Goal: Find specific page/section: Find specific page/section

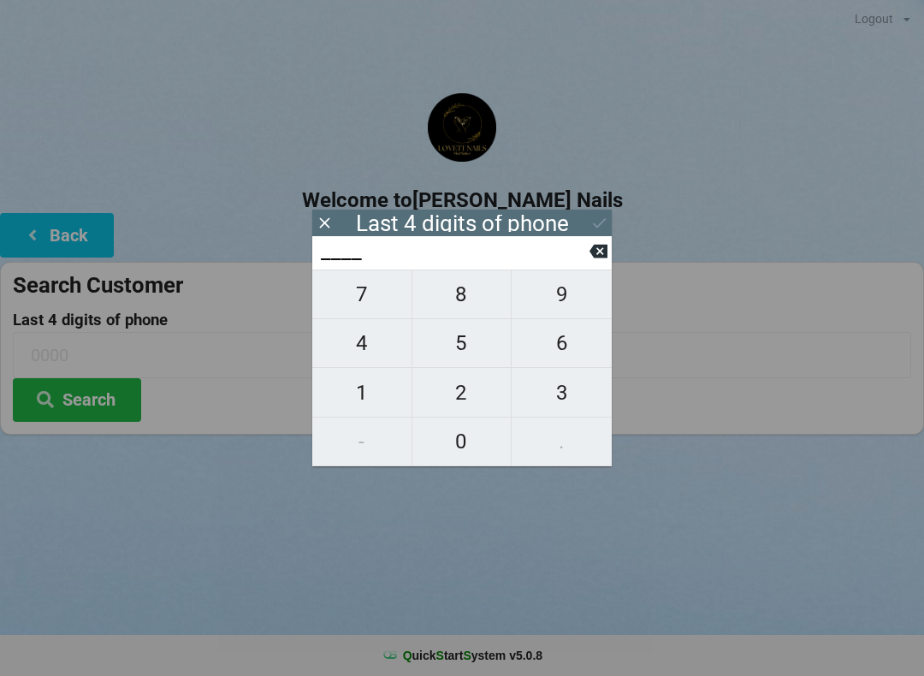
click at [560, 344] on span "6" at bounding box center [562, 343] width 100 height 36
type input "6___"
click at [554, 345] on span "6" at bounding box center [562, 343] width 100 height 36
type input "66__"
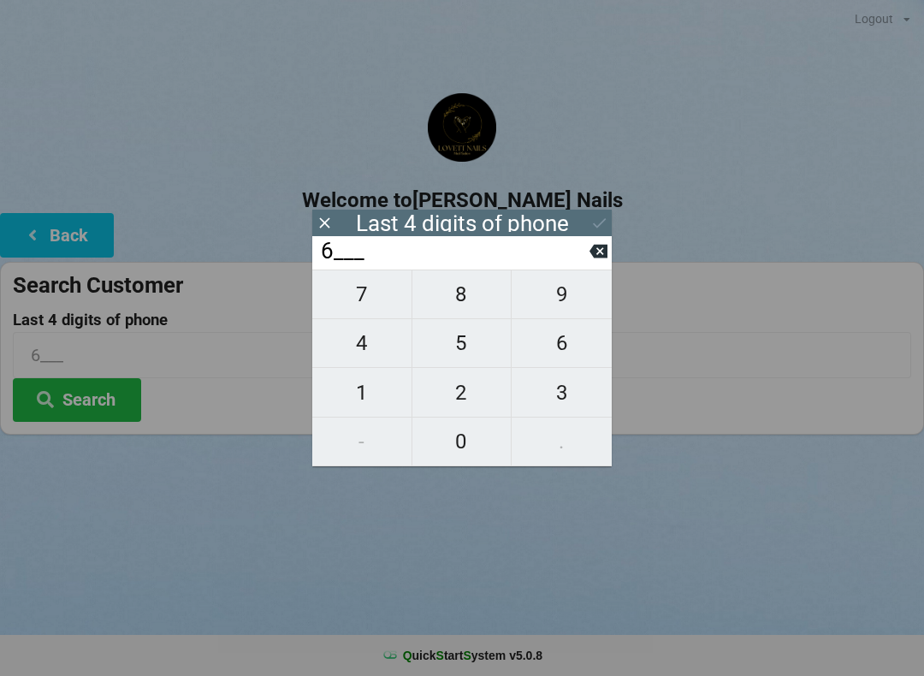
type input "66__"
click at [470, 294] on span "8" at bounding box center [461, 294] width 99 height 36
type input "668_"
click at [376, 297] on span "7" at bounding box center [361, 294] width 99 height 36
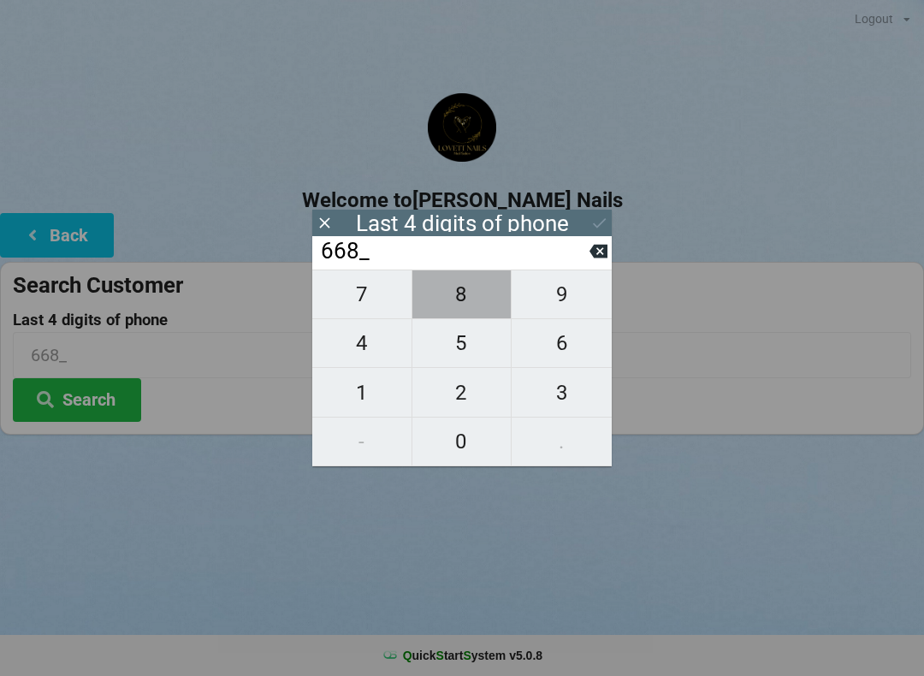
type input "6687"
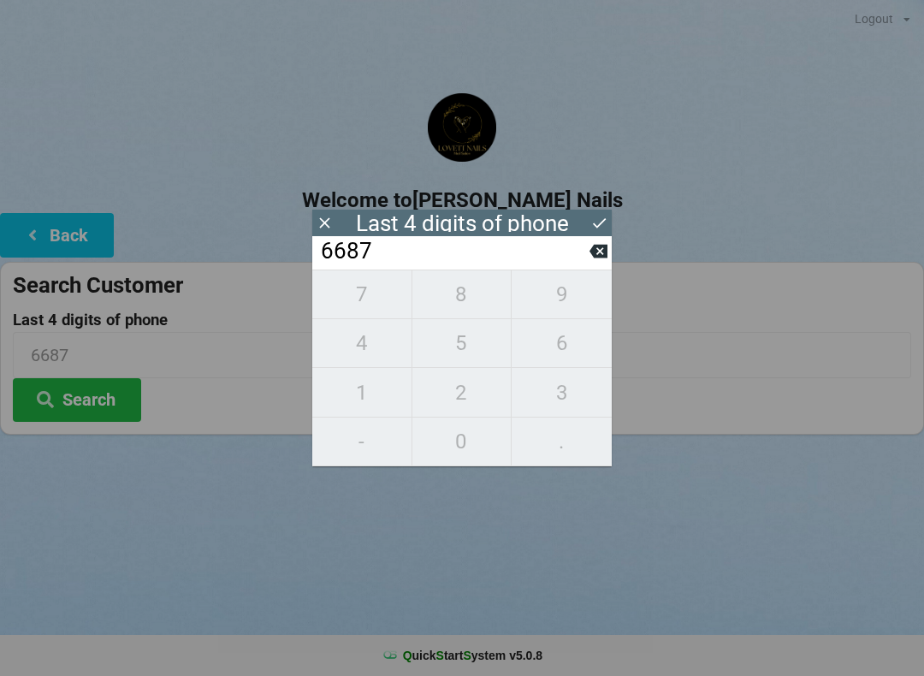
click at [329, 223] on icon at bounding box center [325, 223] width 18 height 18
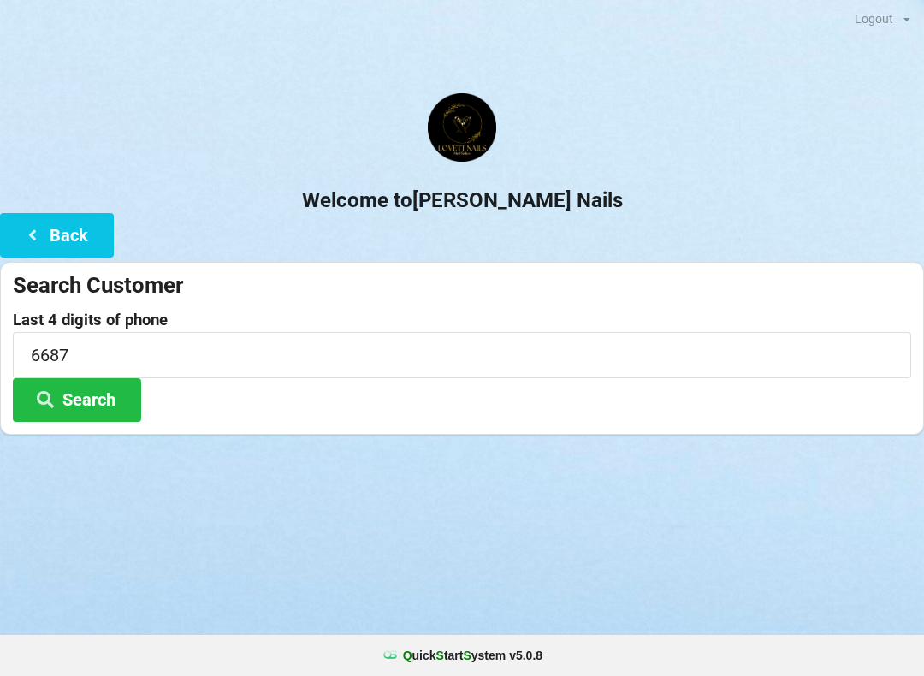
click at [115, 397] on button "Search" at bounding box center [77, 400] width 128 height 44
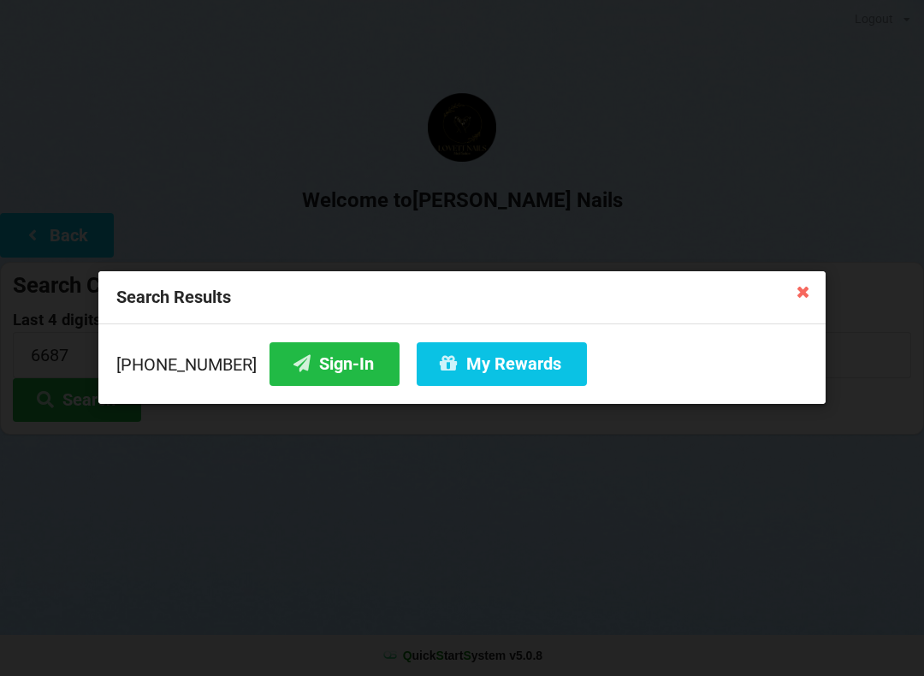
click at [311, 363] on button "Sign-In" at bounding box center [334, 364] width 130 height 44
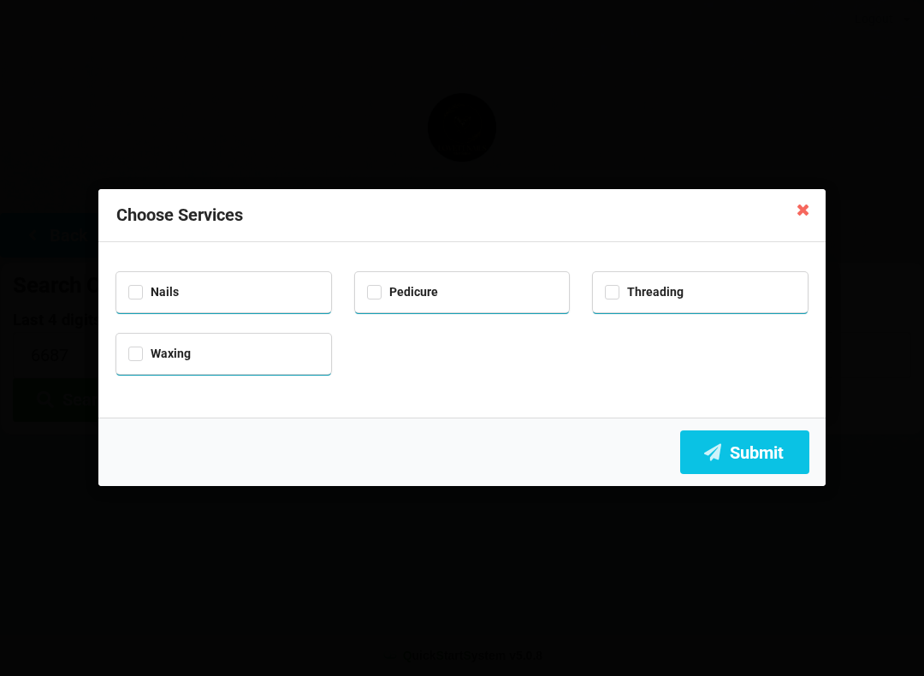
click at [797, 221] on icon at bounding box center [803, 208] width 27 height 27
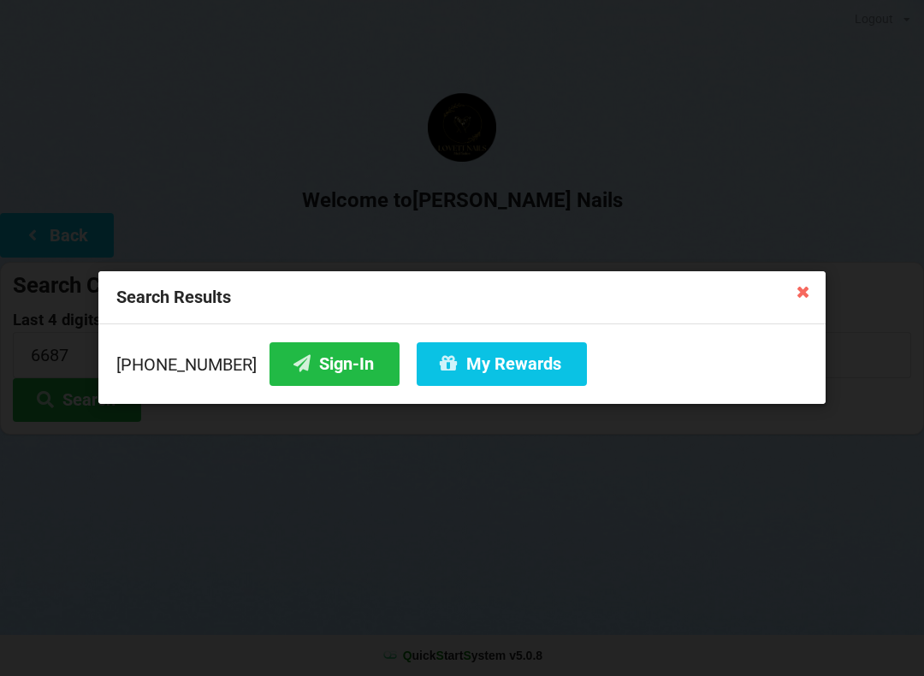
click at [808, 281] on icon at bounding box center [803, 290] width 27 height 27
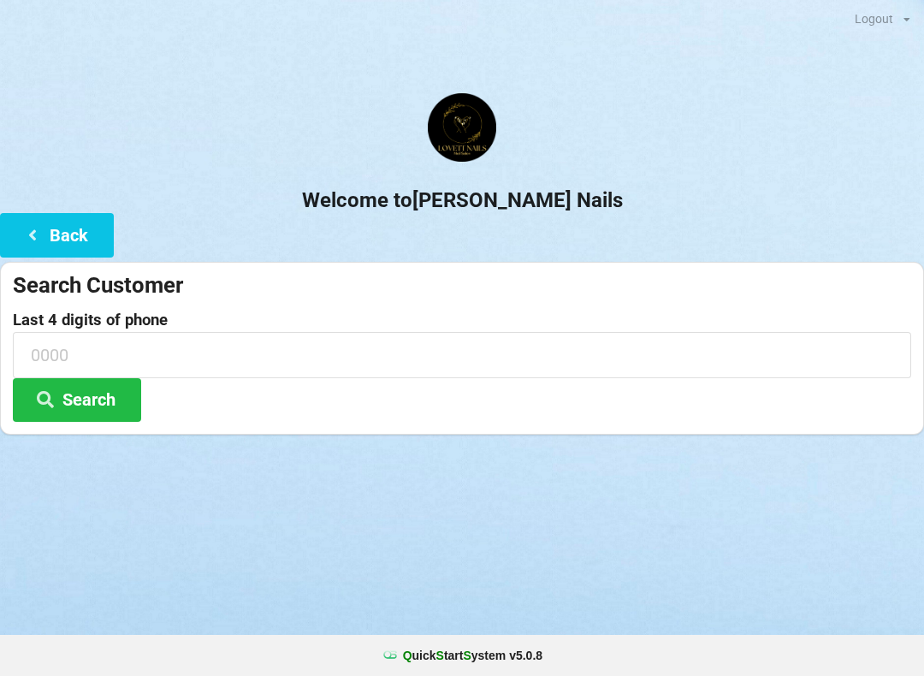
click at [29, 233] on icon at bounding box center [32, 234] width 21 height 15
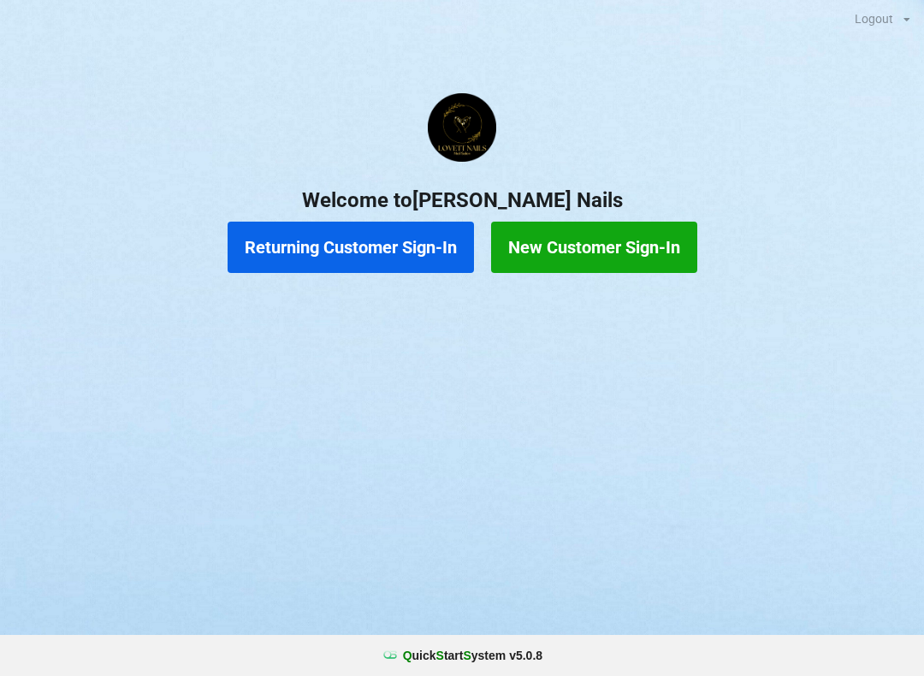
click at [391, 253] on button "Returning Customer Sign-In" at bounding box center [351, 247] width 246 height 51
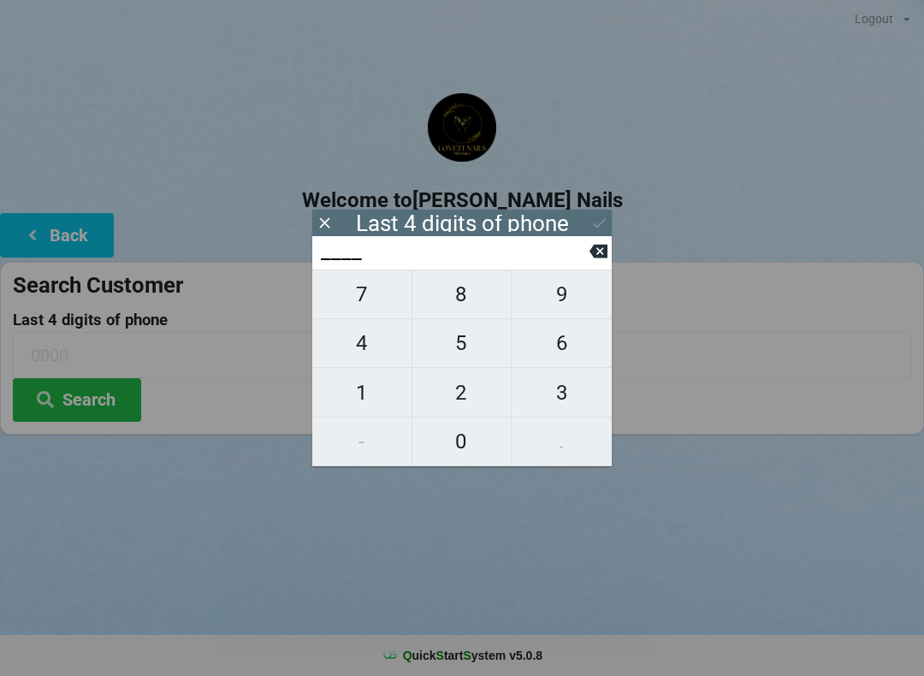
click at [355, 350] on span "4" at bounding box center [361, 343] width 99 height 36
type input "4___"
click at [458, 444] on span "0" at bounding box center [461, 441] width 99 height 36
type input "40__"
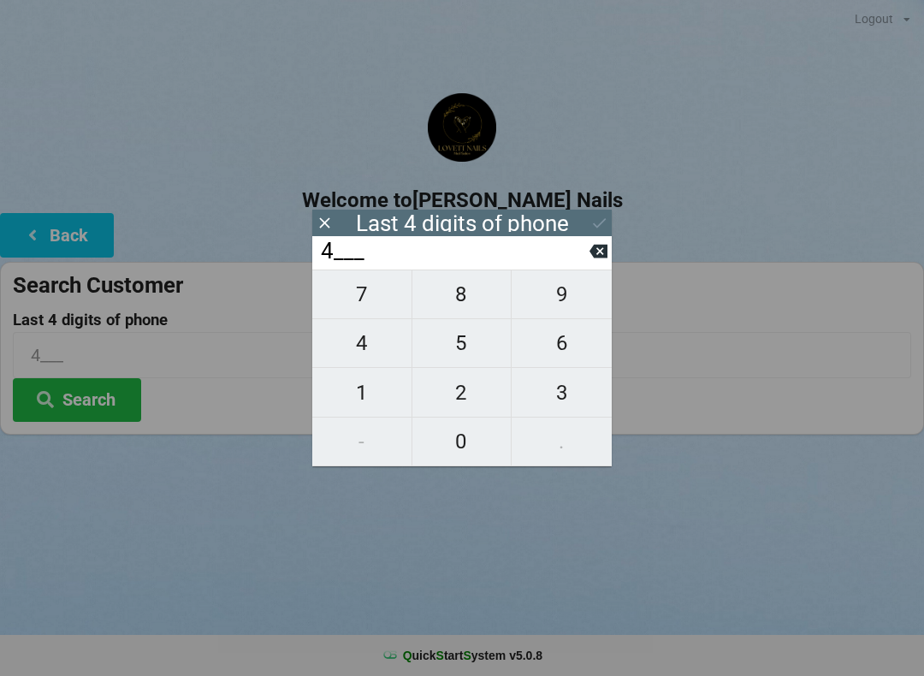
type input "40__"
click at [455, 307] on span "8" at bounding box center [461, 294] width 99 height 36
type input "408_"
click at [566, 303] on span "9" at bounding box center [562, 294] width 100 height 36
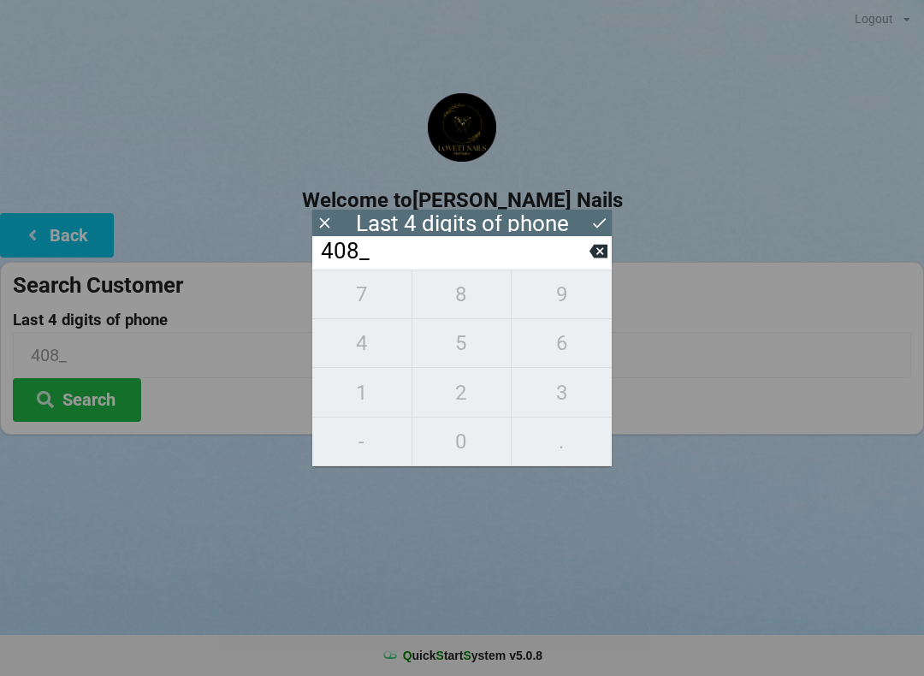
type input "4089"
click at [604, 222] on icon at bounding box center [599, 223] width 18 height 18
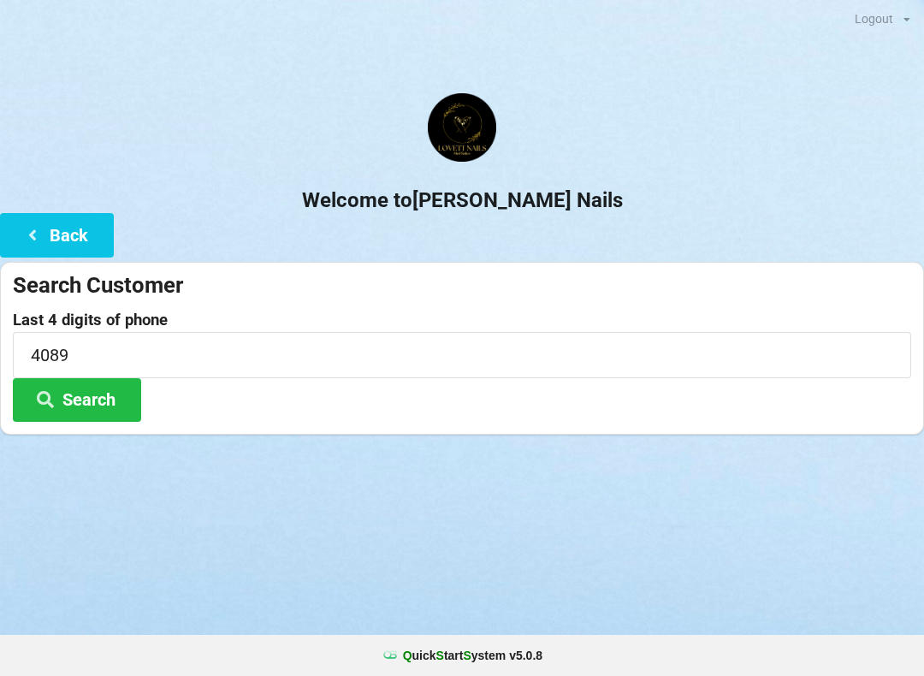
click at [106, 400] on button "Search" at bounding box center [77, 400] width 128 height 44
click at [33, 240] on icon at bounding box center [32, 234] width 21 height 15
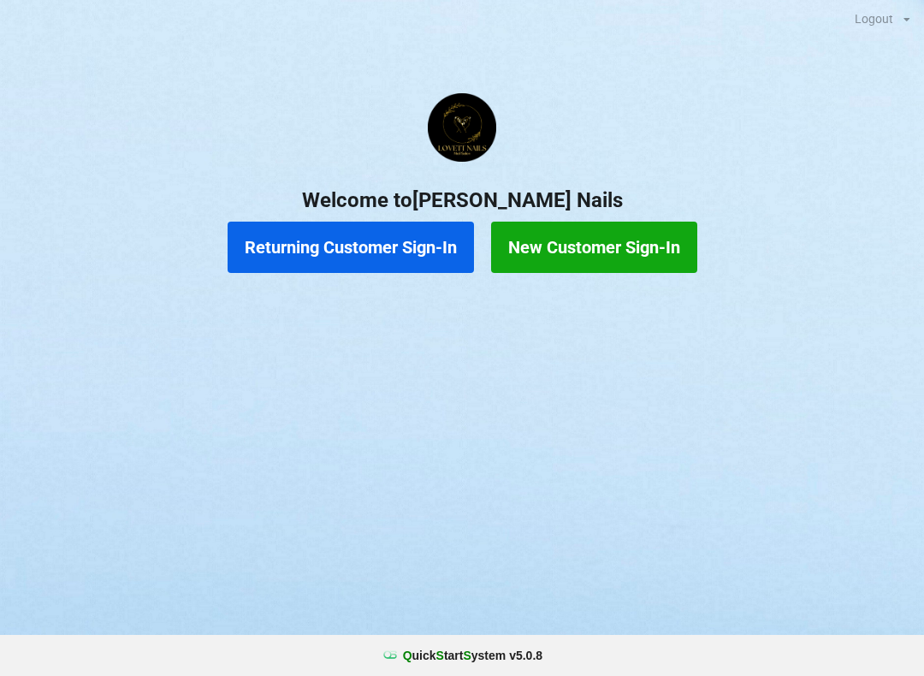
click at [595, 252] on button "New Customer Sign-In" at bounding box center [594, 247] width 206 height 51
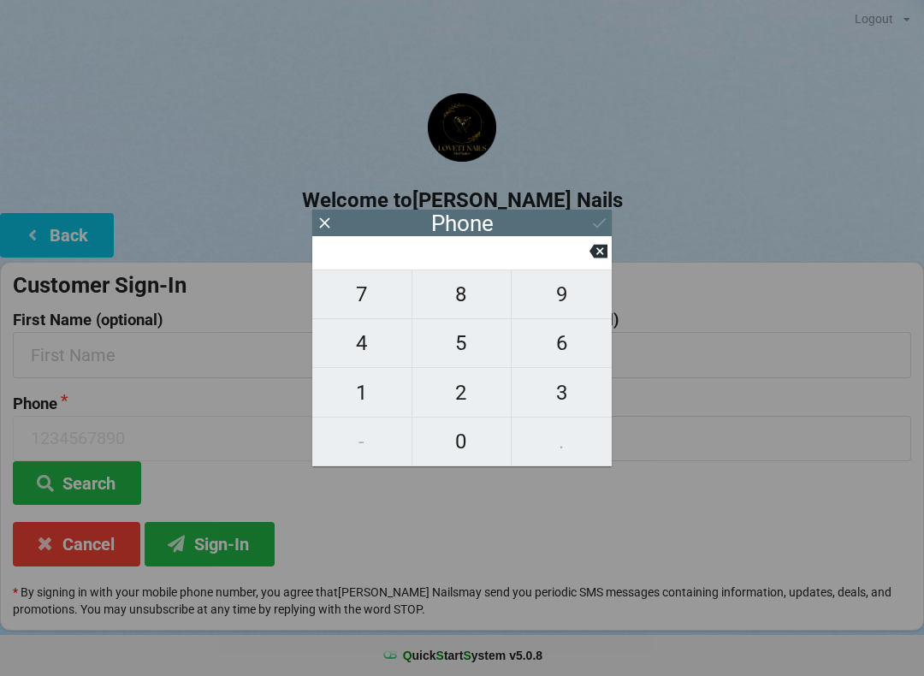
click at [326, 219] on icon at bounding box center [325, 223] width 18 height 18
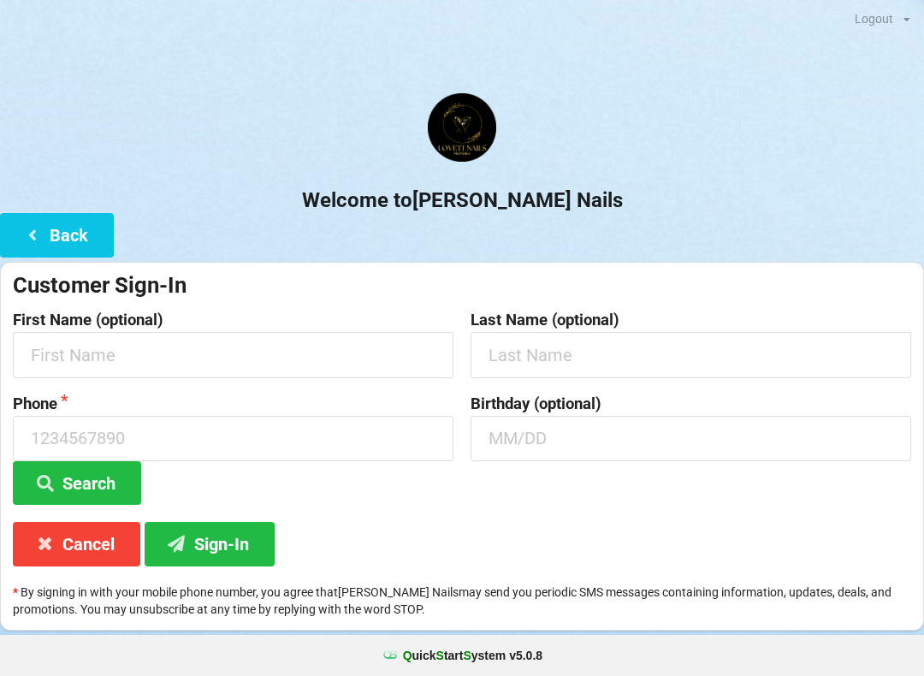
click at [31, 241] on icon at bounding box center [32, 234] width 21 height 15
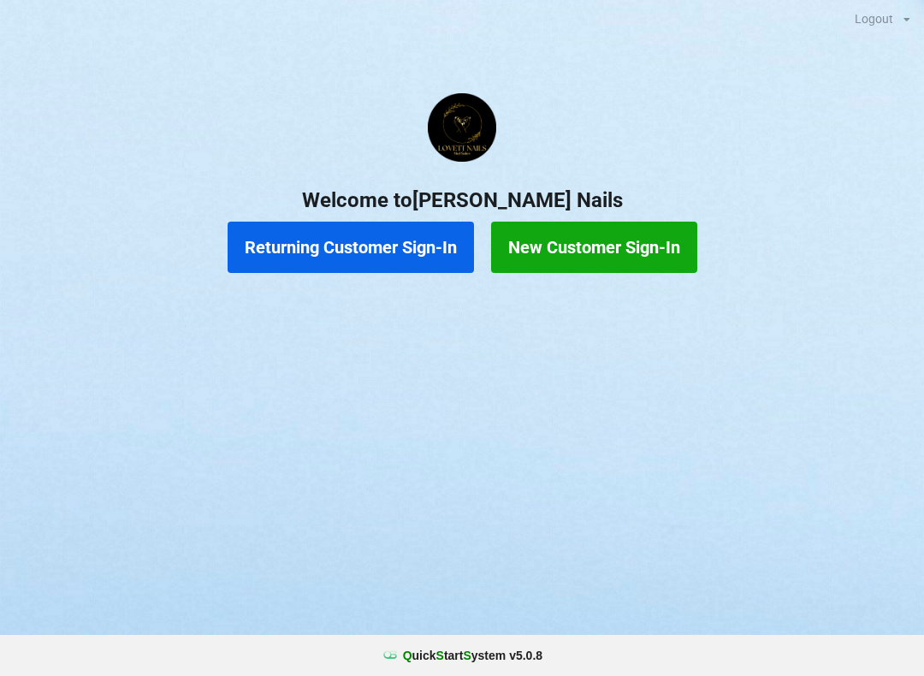
click at [403, 248] on button "Returning Customer Sign-In" at bounding box center [351, 247] width 246 height 51
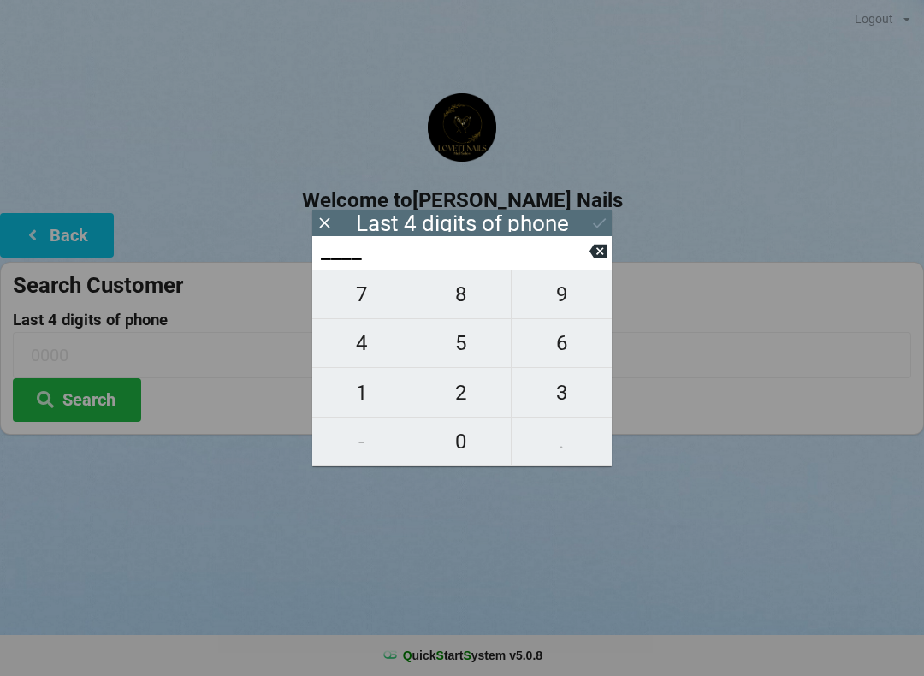
click at [358, 351] on span "4" at bounding box center [361, 343] width 99 height 36
type input "4___"
click at [457, 447] on span "0" at bounding box center [461, 441] width 99 height 36
type input "40__"
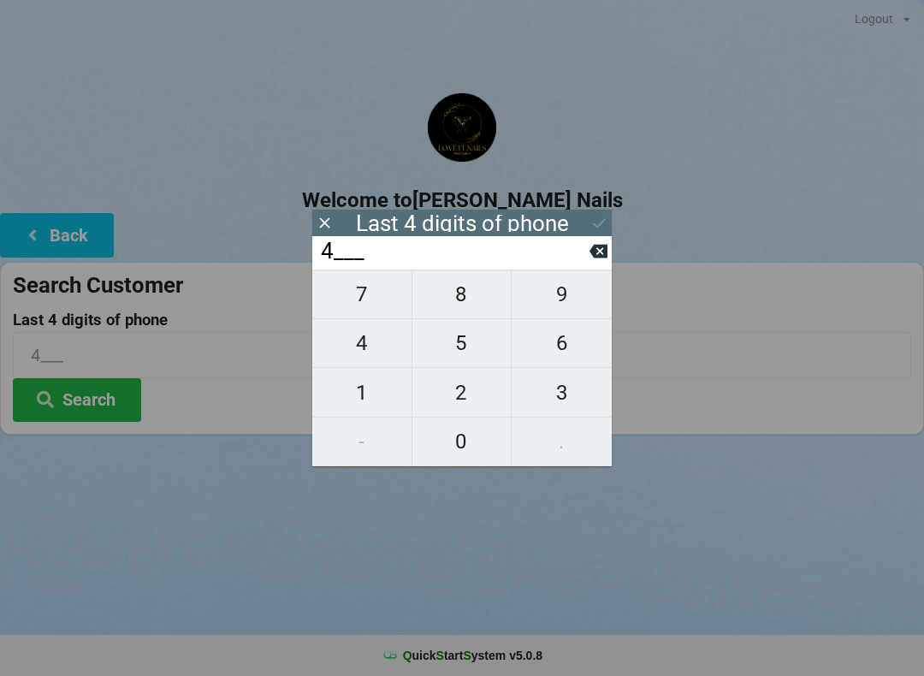
type input "40__"
click at [455, 305] on span "8" at bounding box center [461, 294] width 99 height 36
type input "408_"
click at [560, 311] on span "9" at bounding box center [562, 294] width 100 height 36
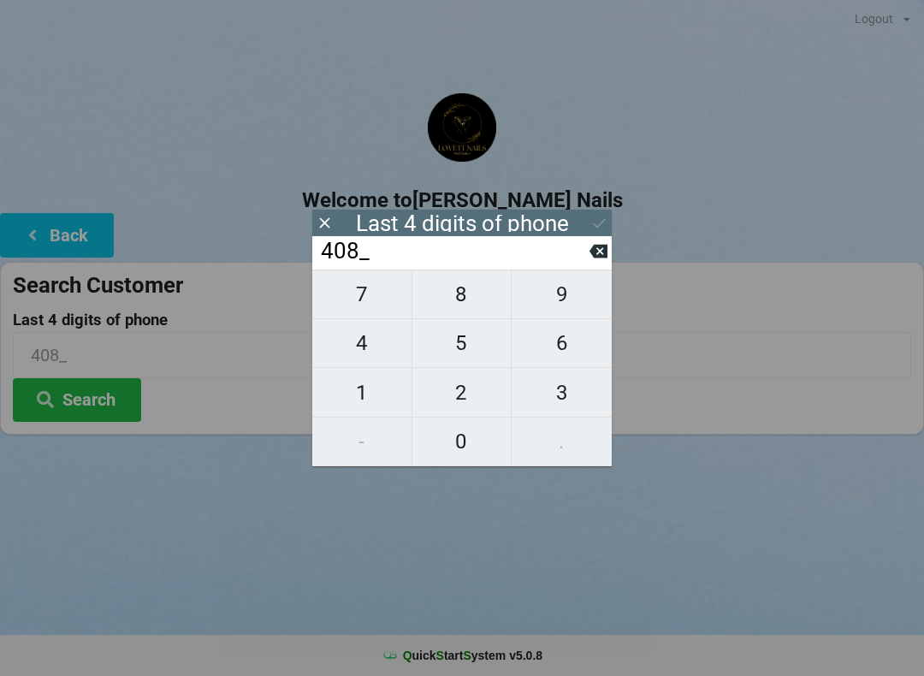
type input "4089"
click at [596, 221] on icon at bounding box center [599, 223] width 18 height 18
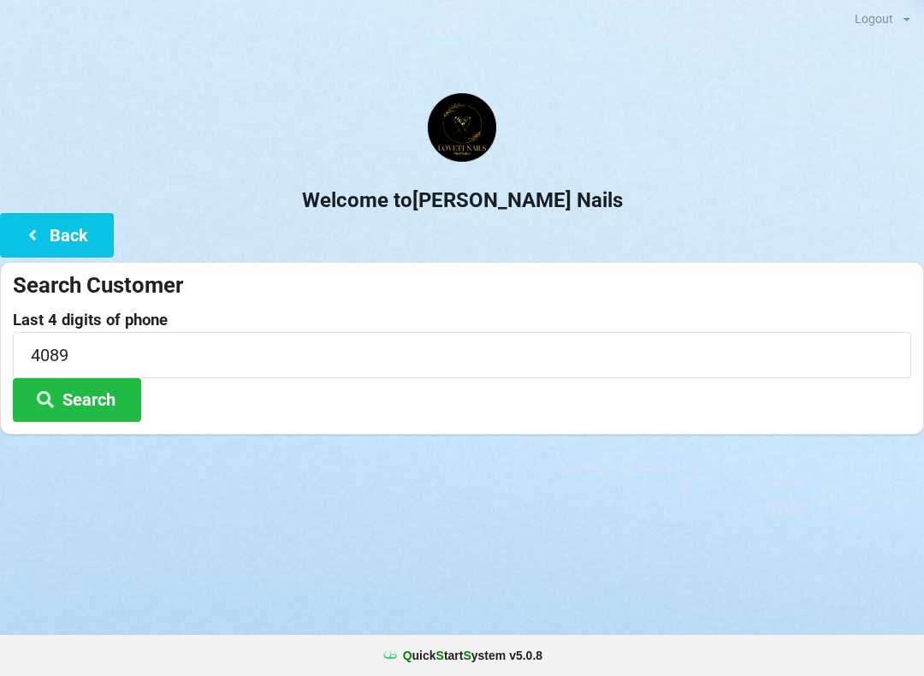
click at [104, 409] on button "Search" at bounding box center [77, 400] width 128 height 44
click at [105, 419] on button "Search" at bounding box center [77, 400] width 128 height 44
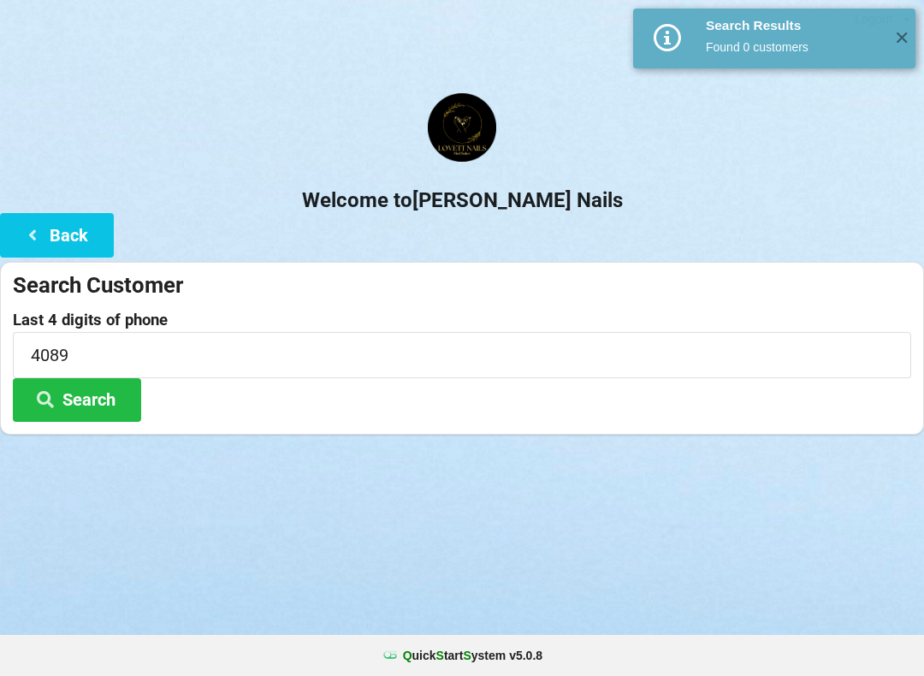
click at [38, 234] on icon at bounding box center [32, 234] width 21 height 15
